Goal: Task Accomplishment & Management: Manage account settings

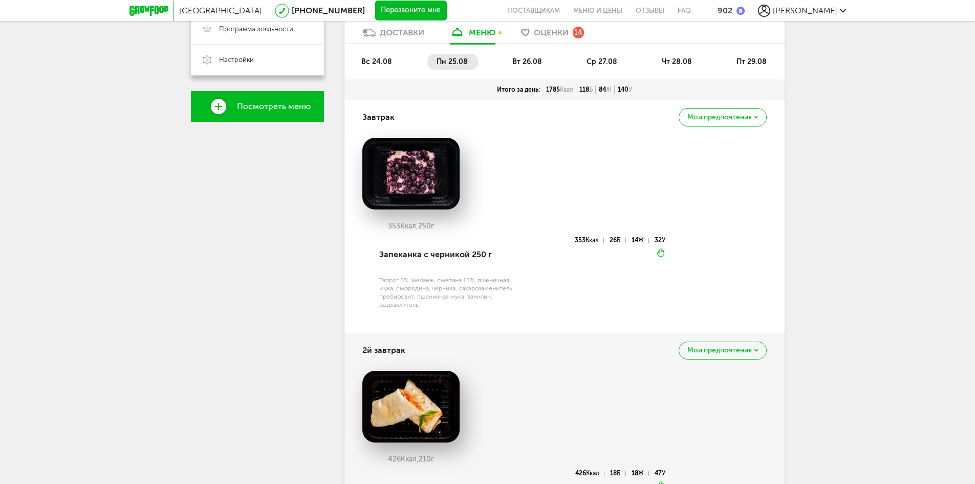
scroll to position [294, 0]
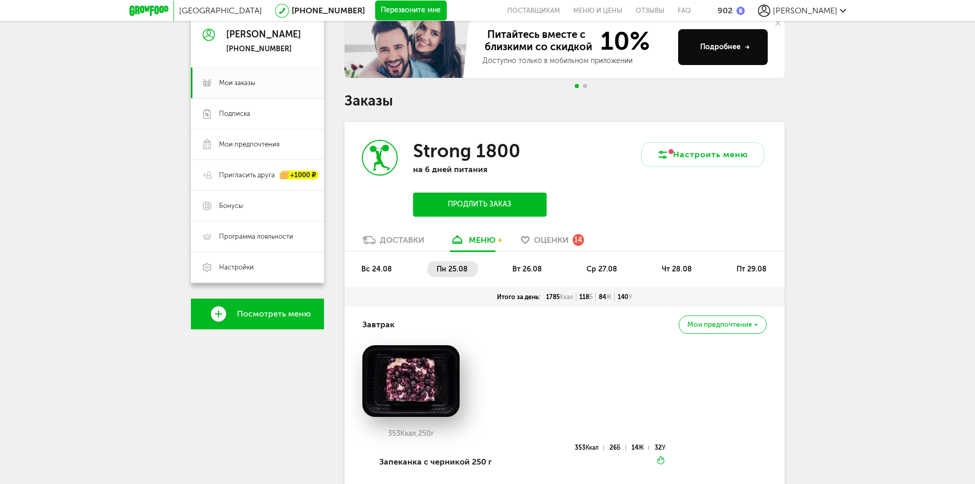
scroll to position [154, 0]
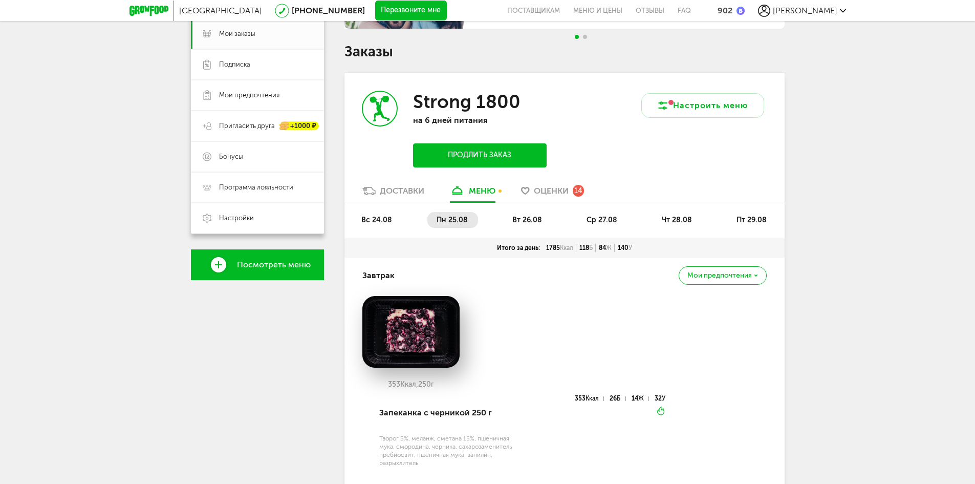
click at [531, 221] on span "вт 26.08" at bounding box center [527, 219] width 30 height 9
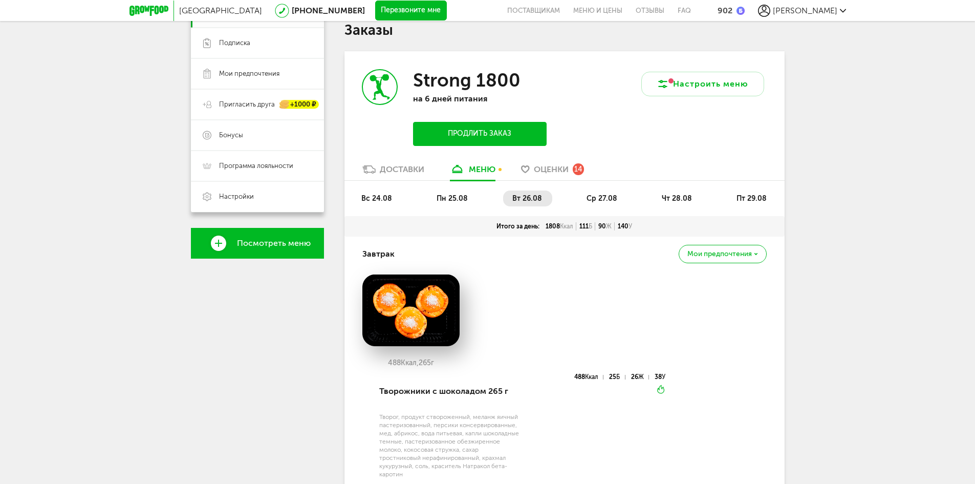
scroll to position [0, 0]
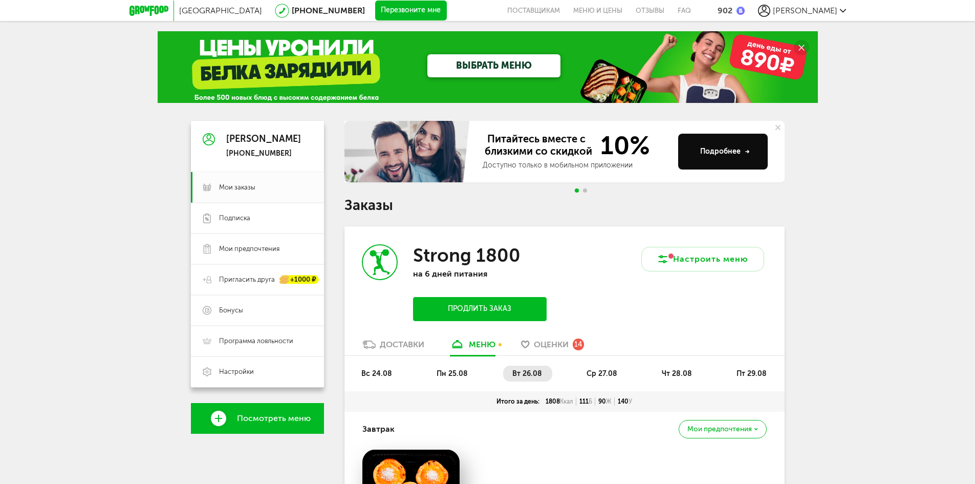
click at [613, 374] on span "ср 27.08" at bounding box center [602, 373] width 31 height 9
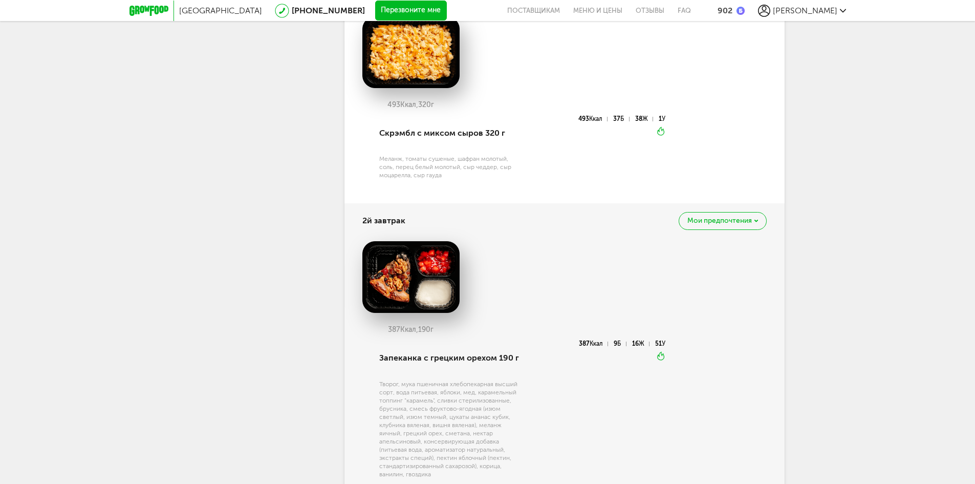
scroll to position [270, 0]
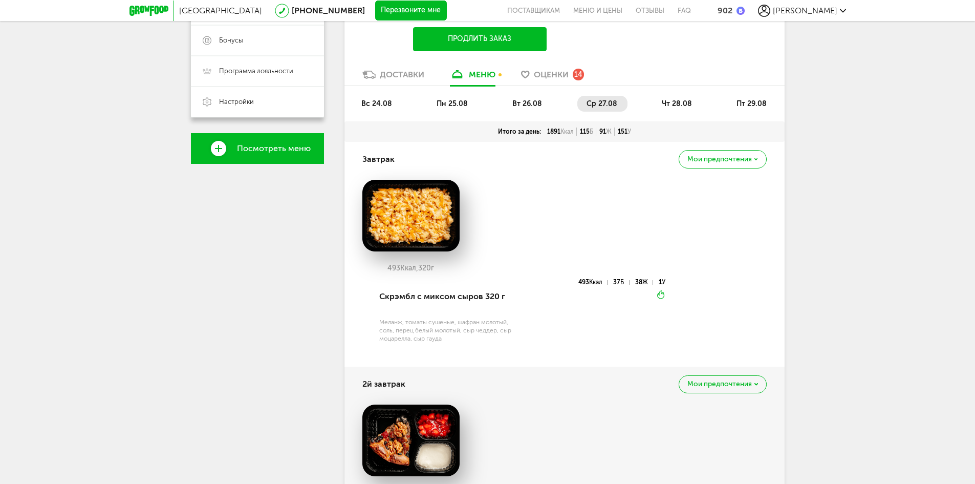
click at [676, 108] on li "чт 28.08" at bounding box center [678, 104] width 50 height 16
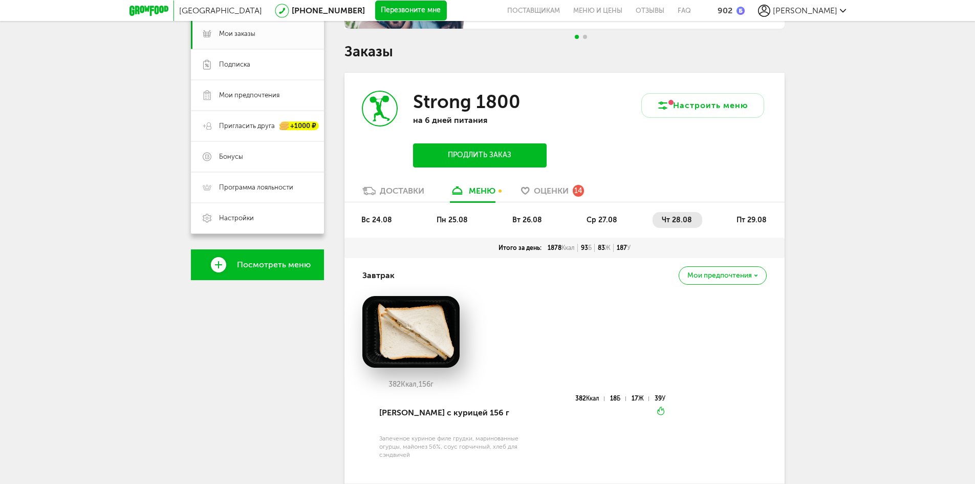
scroll to position [0, 0]
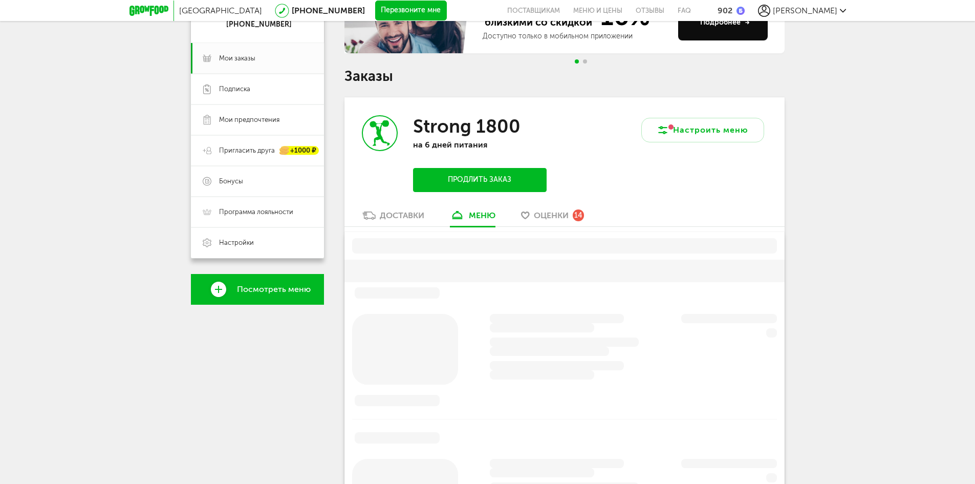
scroll to position [201, 0]
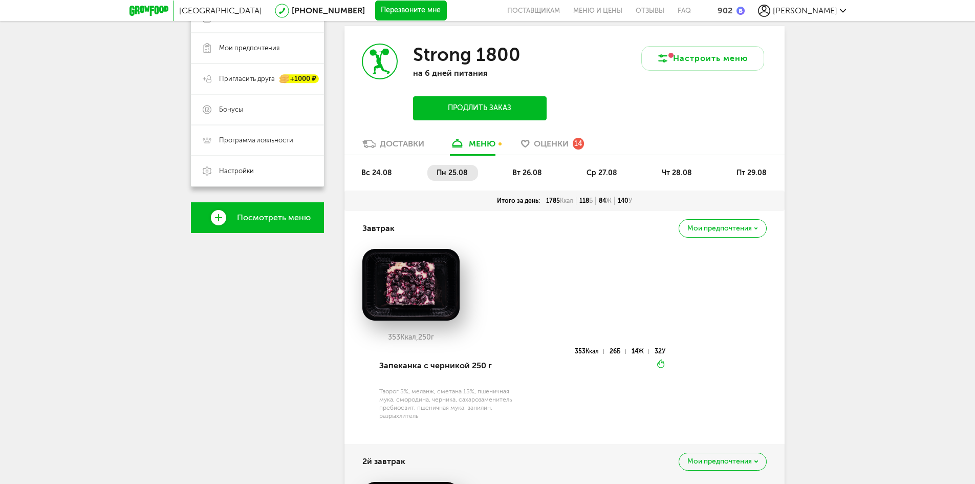
click at [681, 178] on li "чт 28.08" at bounding box center [678, 173] width 50 height 16
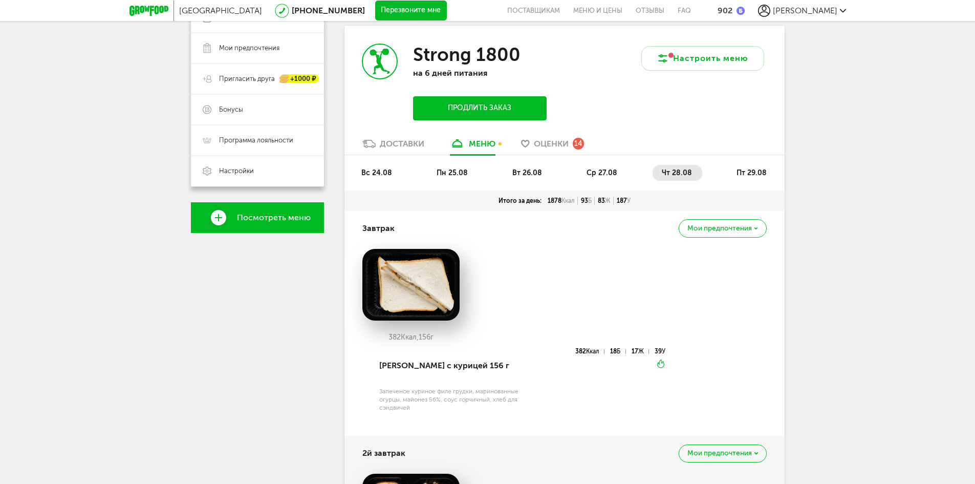
click at [744, 174] on span "пт 29.08" at bounding box center [752, 172] width 30 height 9
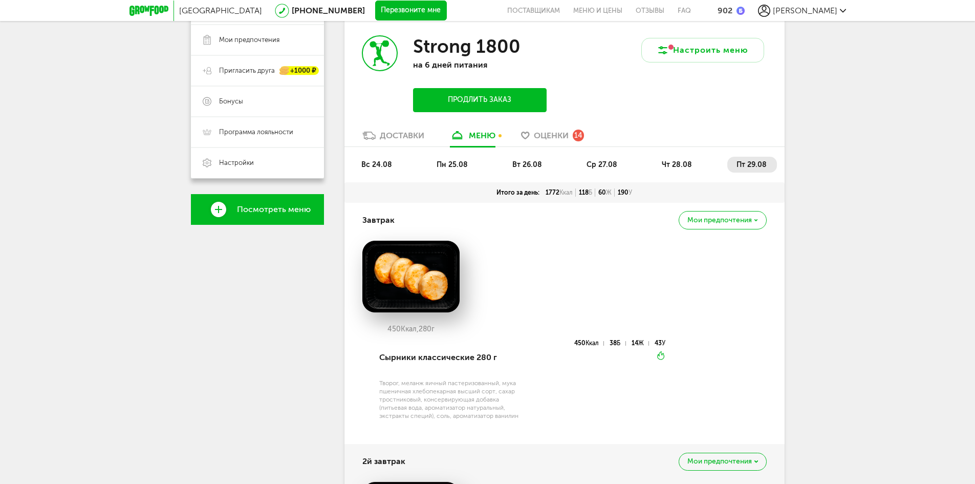
scroll to position [196, 0]
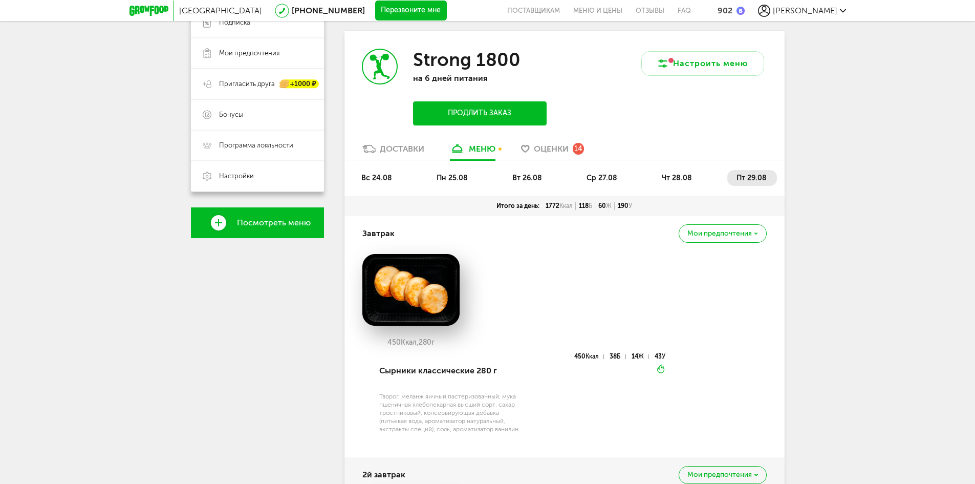
click at [667, 179] on span "чт 28.08" at bounding box center [677, 178] width 30 height 9
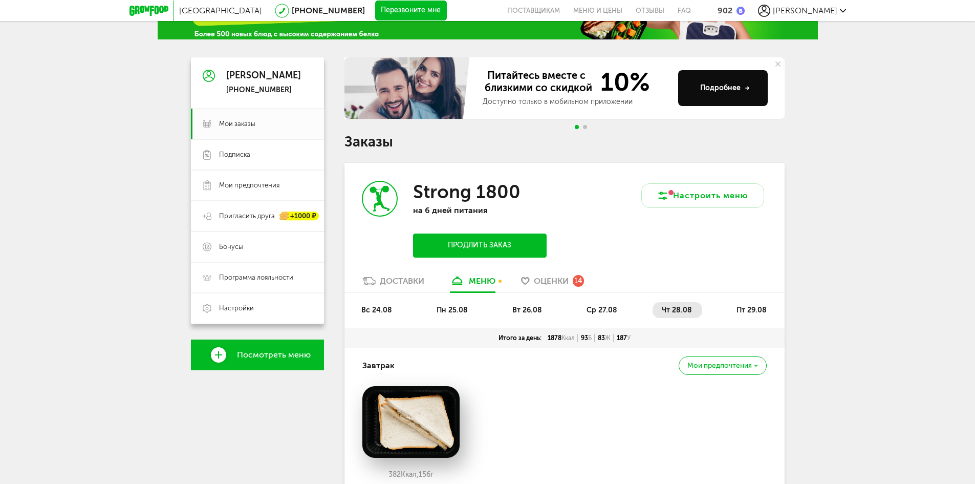
scroll to position [0, 0]
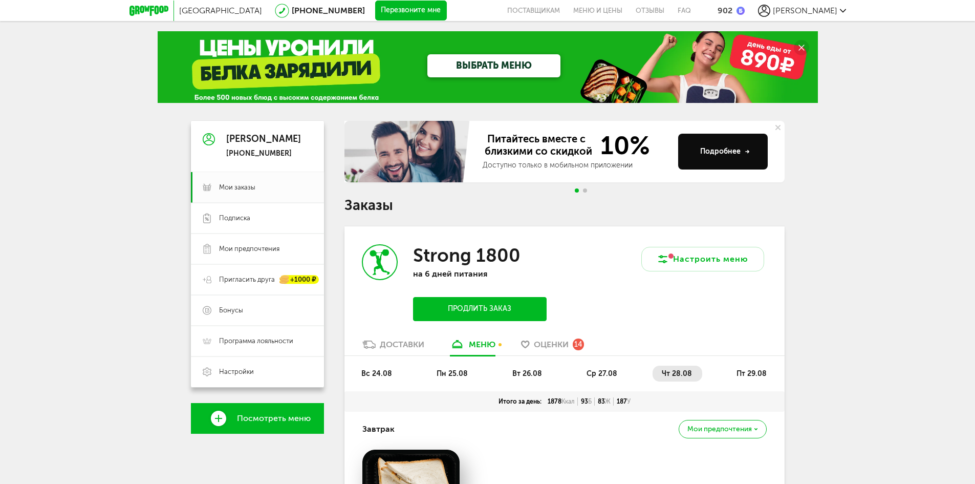
click at [737, 371] on span "пт 29.08" at bounding box center [752, 373] width 30 height 9
click at [719, 430] on span "Мои предпочтения" at bounding box center [719, 428] width 64 height 7
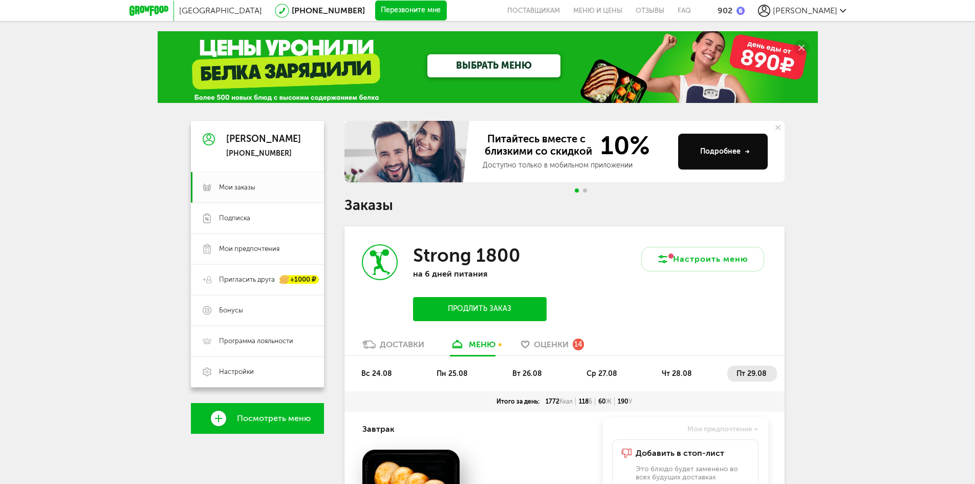
click at [597, 367] on li "ср 27.08" at bounding box center [602, 373] width 50 height 16
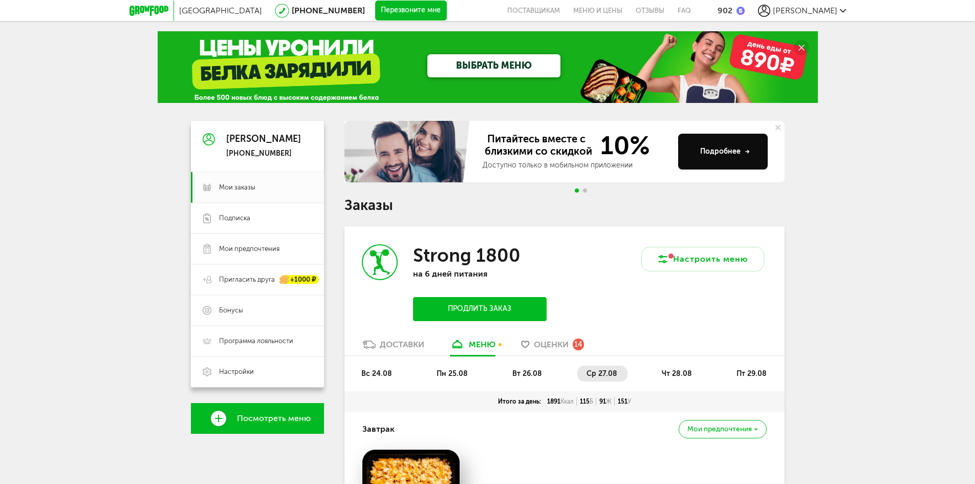
click at [532, 366] on li "вт 26.08" at bounding box center [527, 373] width 49 height 16
click at [685, 364] on div "вс 24.08 пн 25.08 вт 26.08 ср 27.08 чт 28.08 пт 29.08" at bounding box center [564, 373] width 440 height 35
click at [672, 374] on span "чт 28.08" at bounding box center [677, 373] width 30 height 9
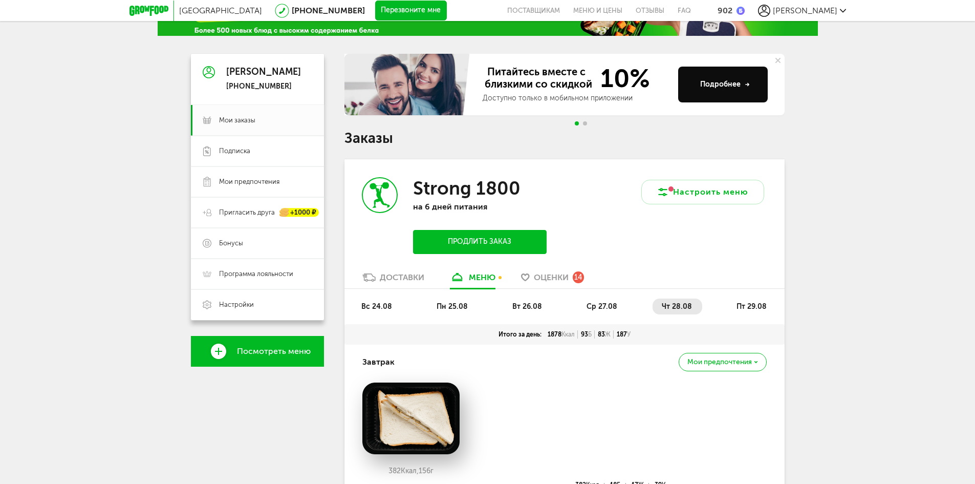
scroll to position [51, 0]
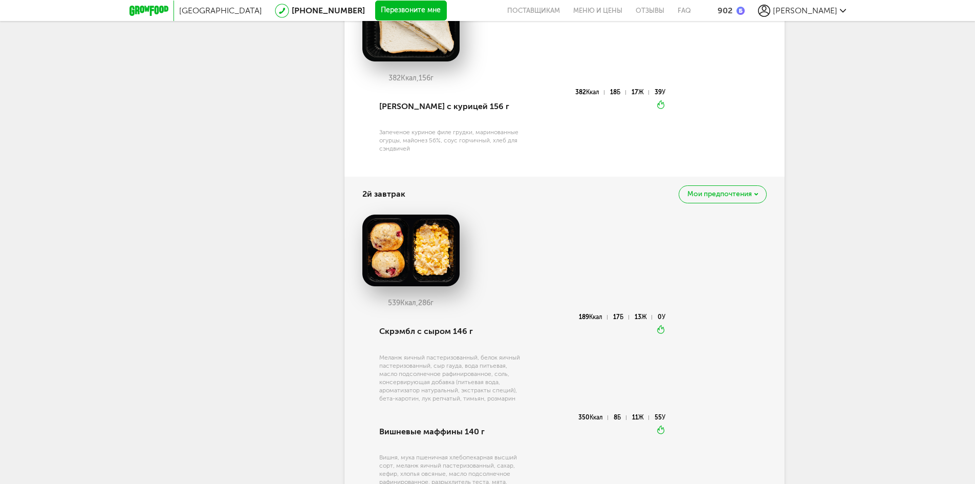
scroll to position [0, 0]
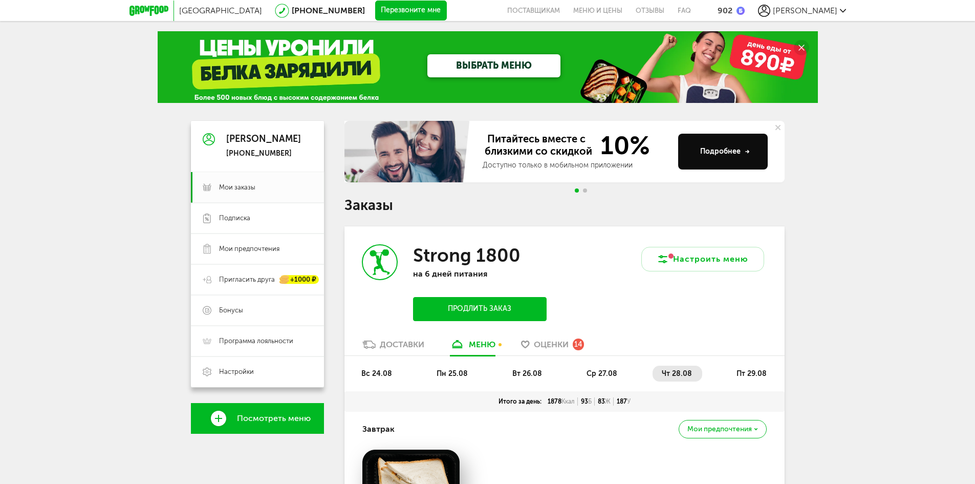
click at [516, 366] on li "вт 26.08" at bounding box center [527, 373] width 49 height 16
click at [456, 375] on span "пн 25.08" at bounding box center [452, 373] width 31 height 9
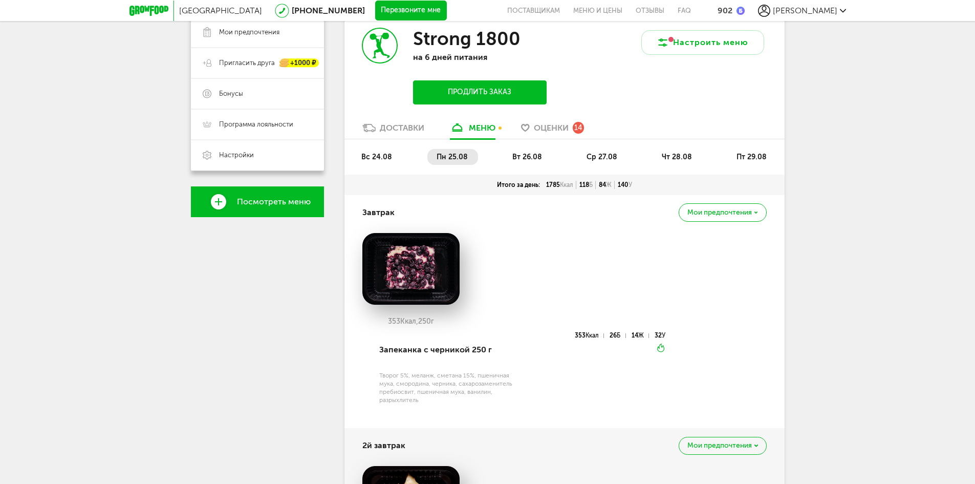
scroll to position [256, 0]
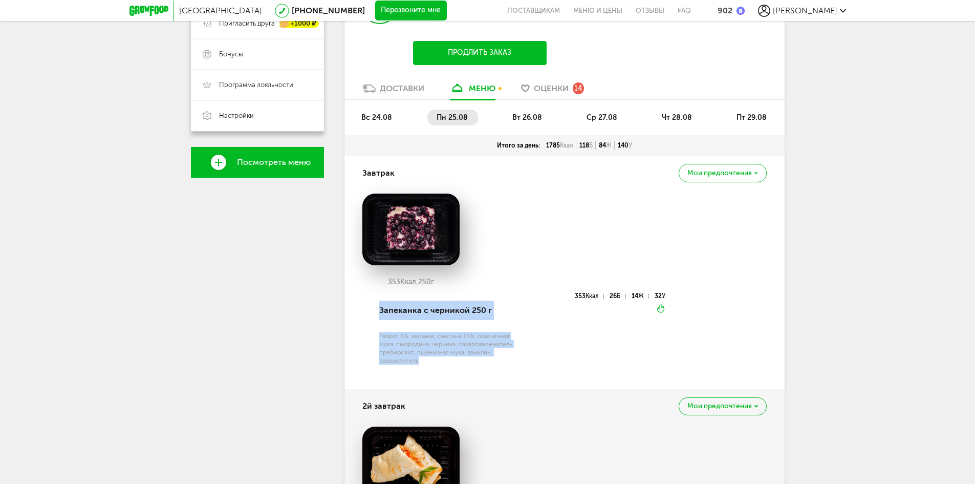
drag, startPoint x: 377, startPoint y: 305, endPoint x: 470, endPoint y: 360, distance: 108.8
click at [470, 360] on div "Запеканка с черникой 250 г Творог 5%, меланж, сметана 15%, пшеничная мука, смор…" at bounding box center [449, 334] width 144 height 83
click at [469, 360] on div "Творог 5%, меланж, сметана 15%, пшеничная мука, смородина, черника, сахарозамен…" at bounding box center [450, 348] width 142 height 33
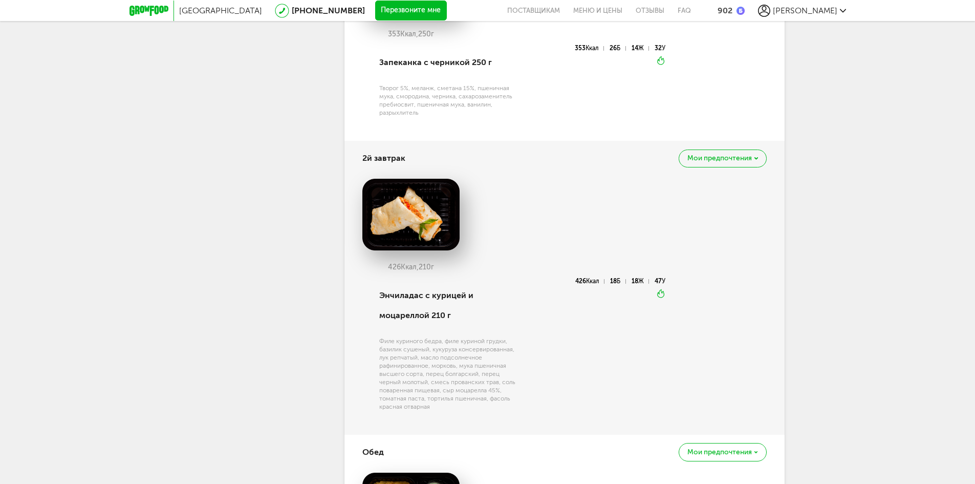
scroll to position [0, 0]
